Goal: Task Accomplishment & Management: Manage account settings

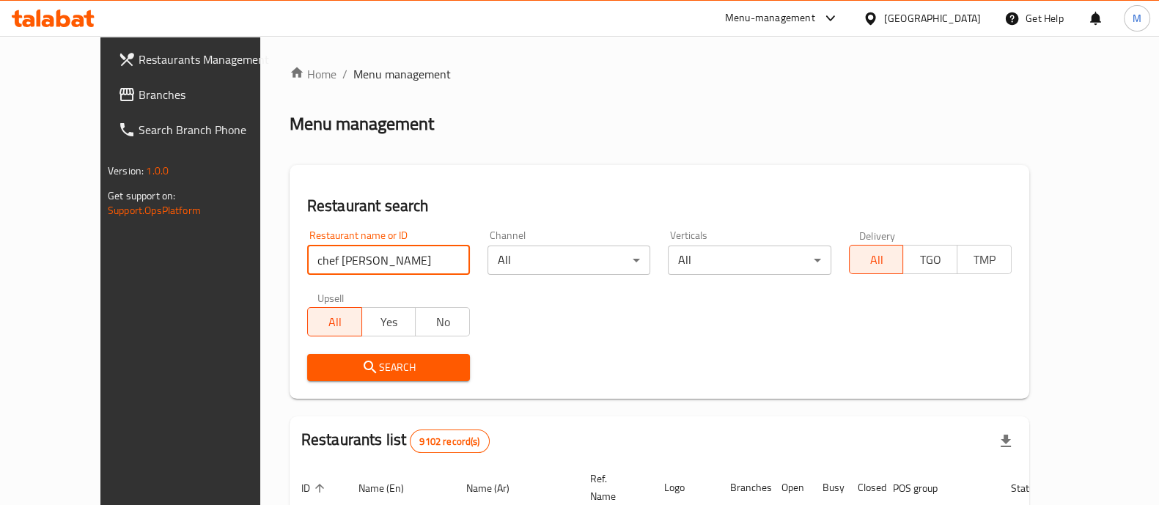
type input "chef [PERSON_NAME]"
click button "Search" at bounding box center [388, 367] width 163 height 27
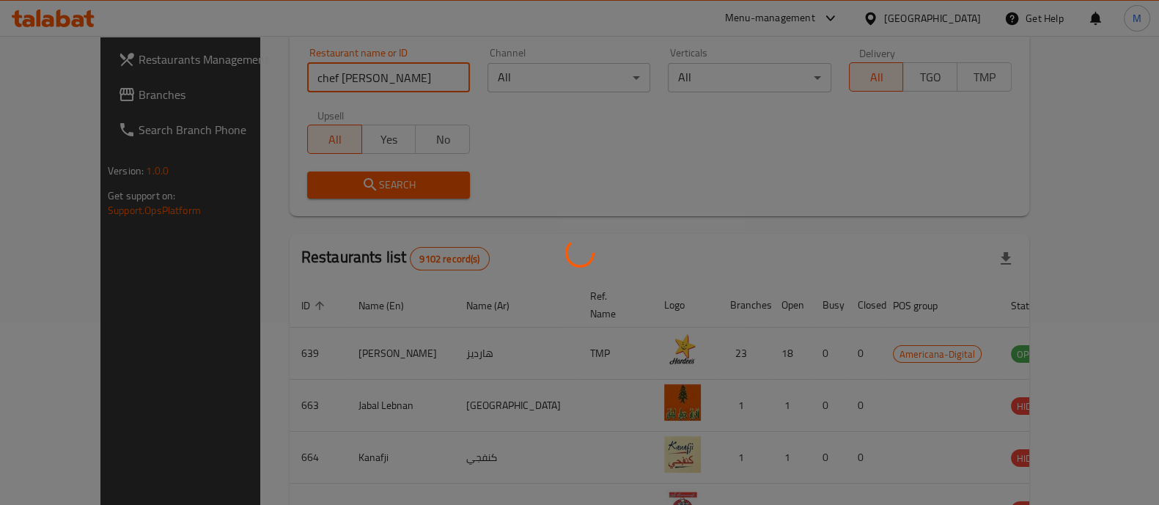
scroll to position [120, 0]
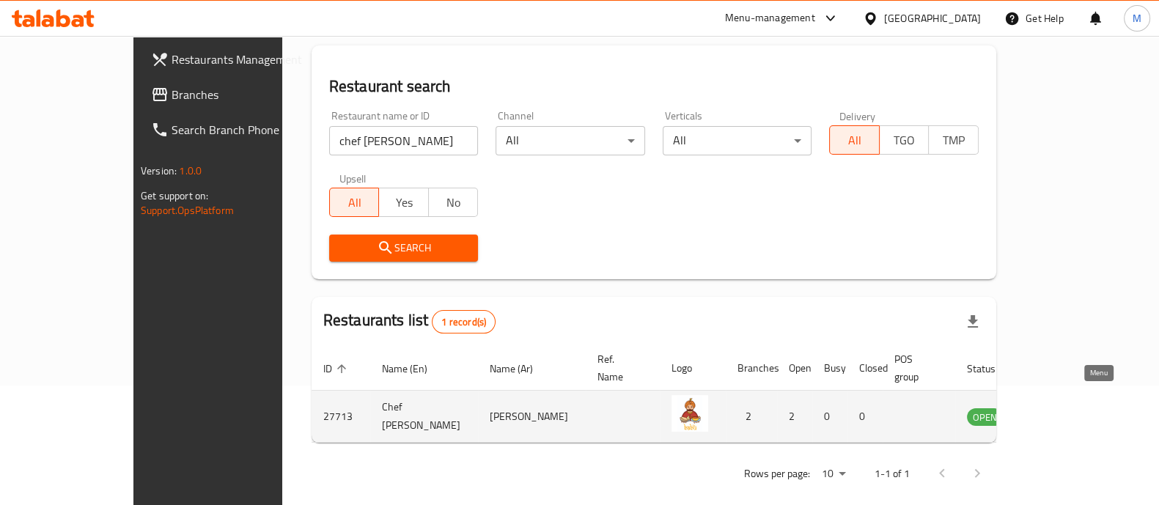
click at [1061, 411] on icon "enhanced table" at bounding box center [1053, 417] width 16 height 12
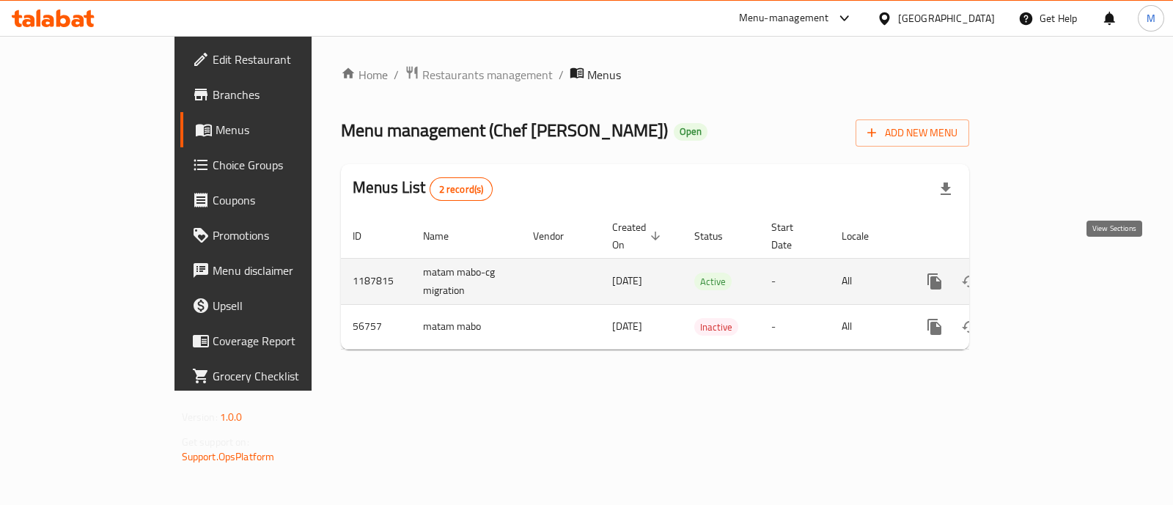
click at [1047, 275] on icon "enhanced table" at bounding box center [1040, 281] width 13 height 13
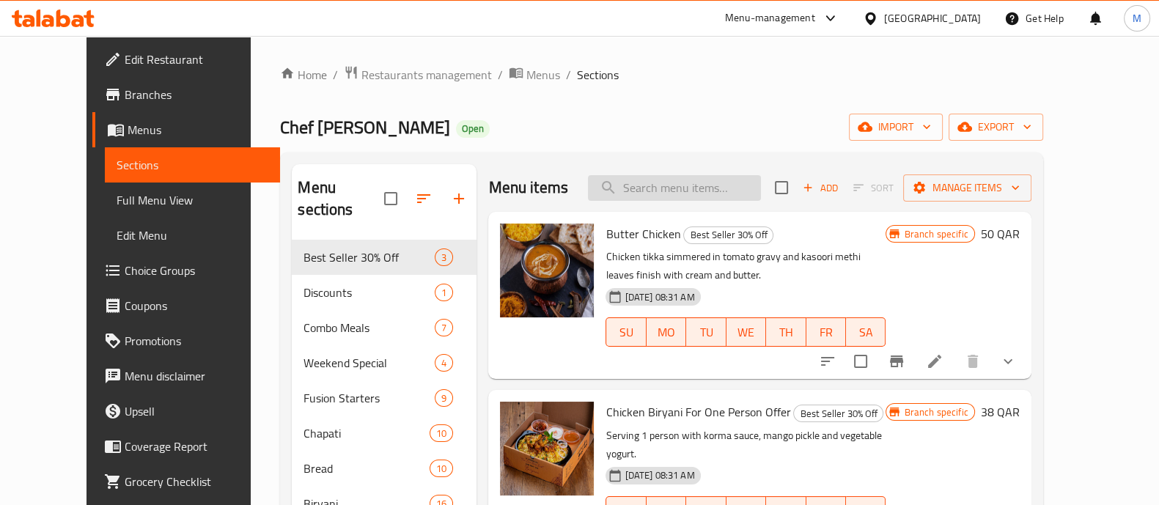
click at [718, 189] on input "search" at bounding box center [674, 188] width 173 height 26
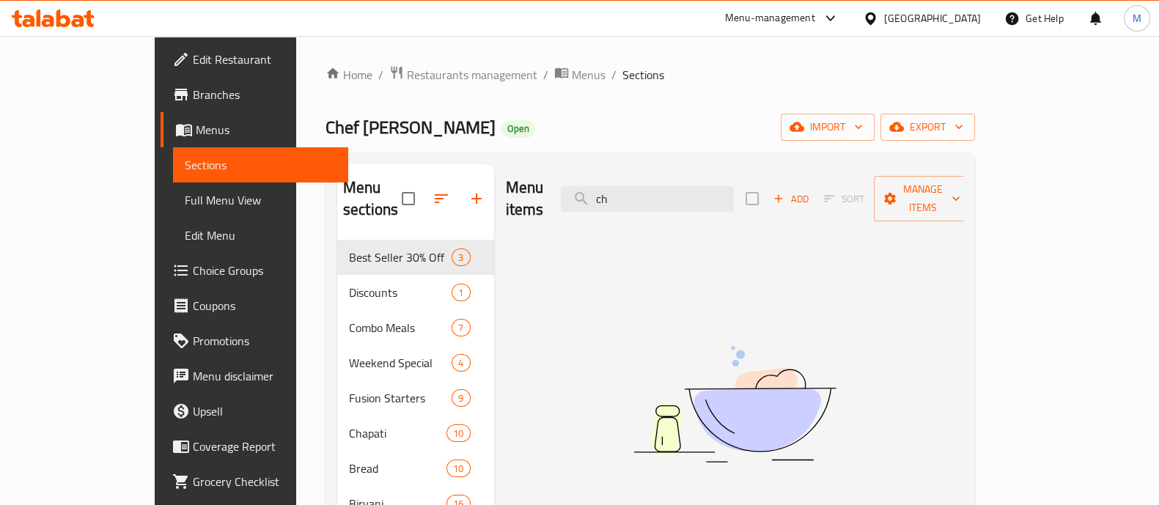
type input "c"
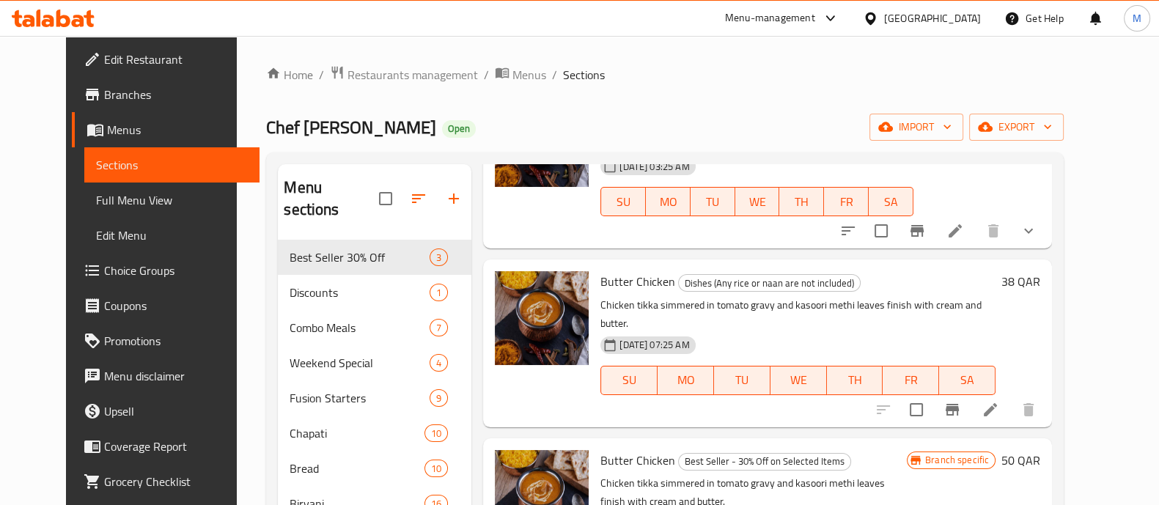
scroll to position [810, 0]
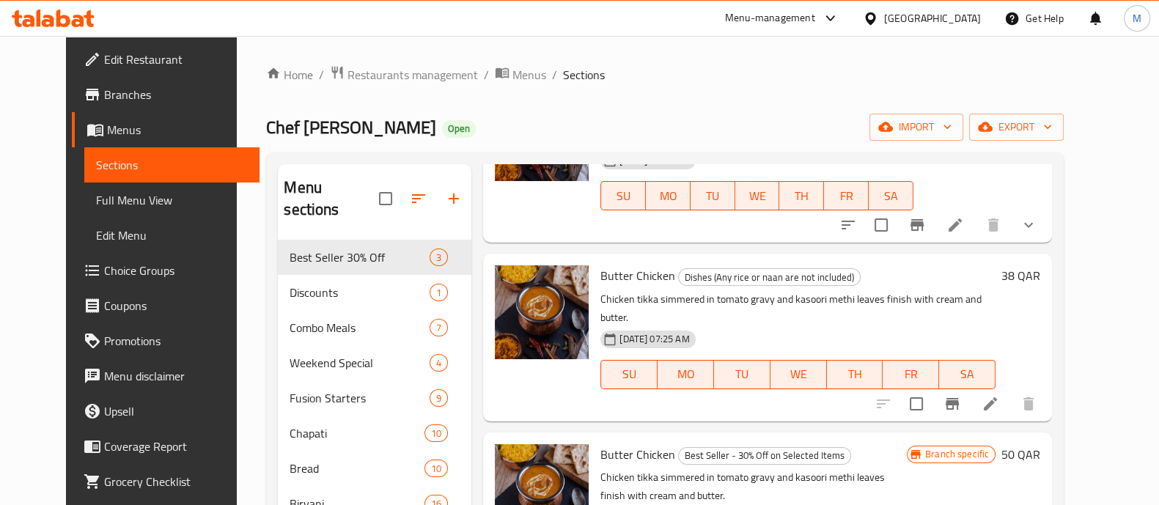
type input "butter chicken"
click at [1040, 265] on div "38 QAR" at bounding box center [1018, 275] width 45 height 21
click at [1040, 265] on h6 "38 QAR" at bounding box center [1020, 275] width 39 height 21
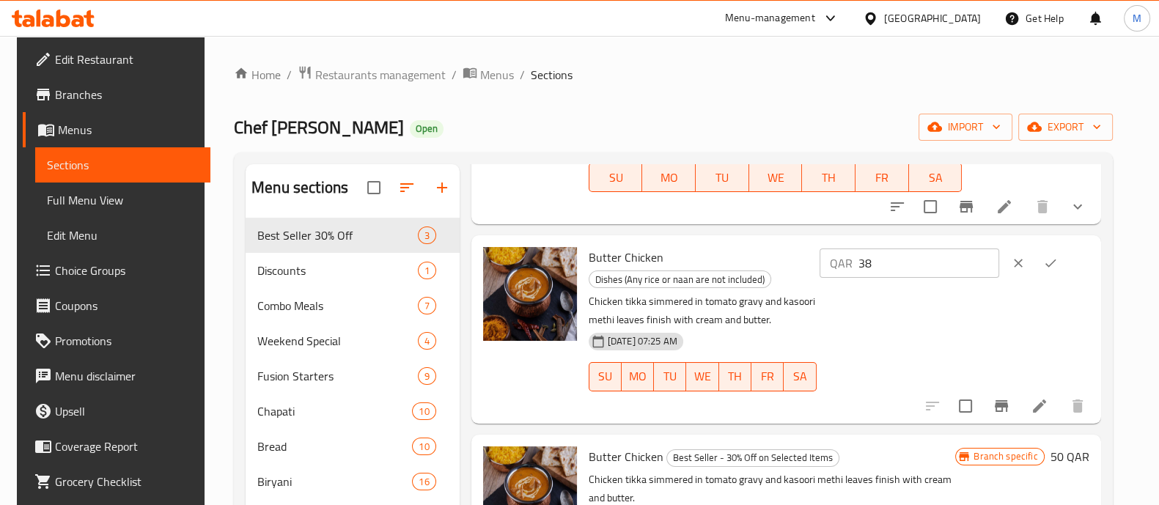
click at [955, 268] on input "38" at bounding box center [928, 263] width 141 height 29
type input "3"
type input "28"
click at [1058, 259] on icon "ok" at bounding box center [1050, 263] width 15 height 15
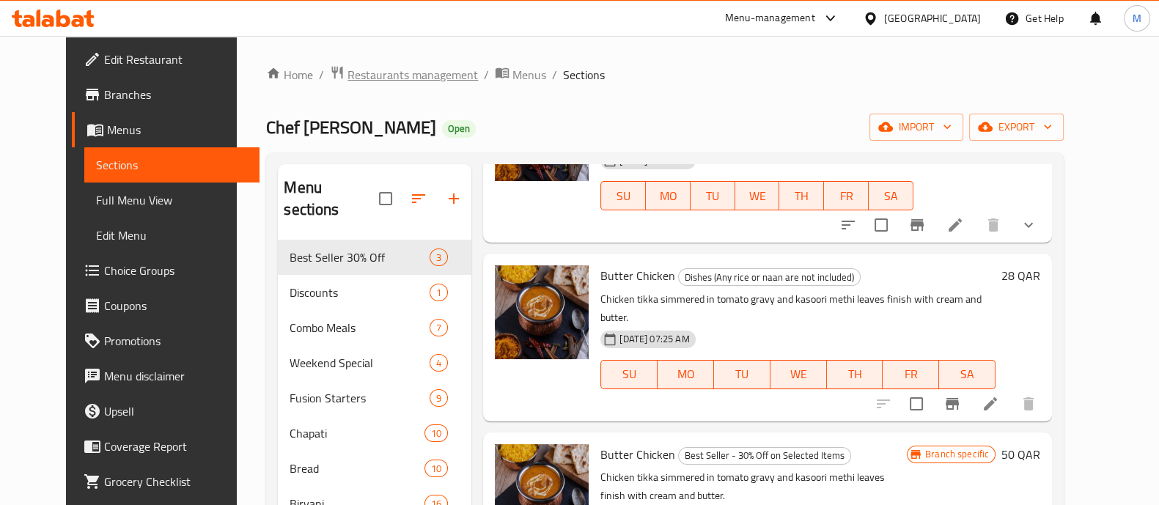
click at [348, 68] on span "Restaurants management" at bounding box center [413, 75] width 130 height 18
